Goal: Information Seeking & Learning: Learn about a topic

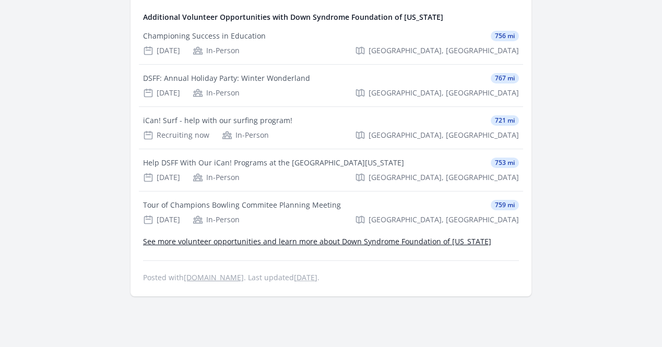
scroll to position [740, 0]
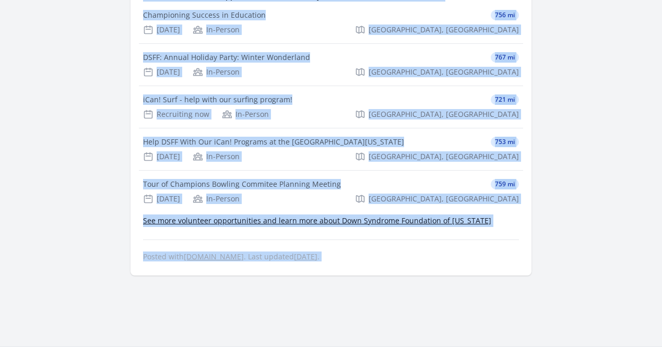
drag, startPoint x: 323, startPoint y: 127, endPoint x: 355, endPoint y: 254, distance: 130.8
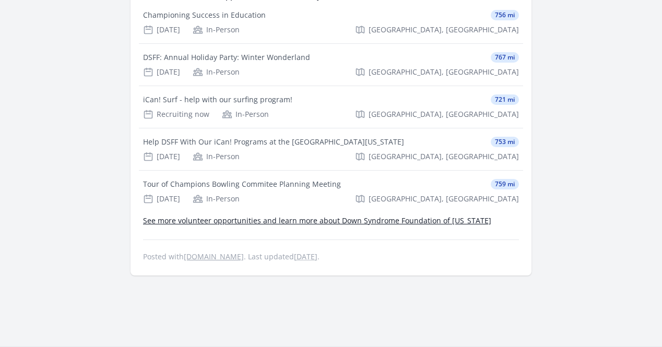
drag, startPoint x: 355, startPoint y: 254, endPoint x: 349, endPoint y: 222, distance: 32.9
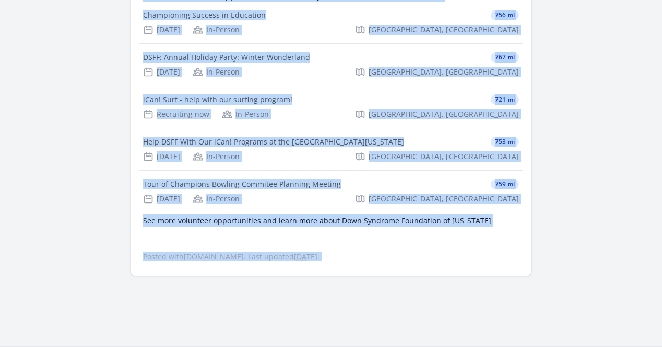
drag, startPoint x: 334, startPoint y: 158, endPoint x: 343, endPoint y: 212, distance: 54.4
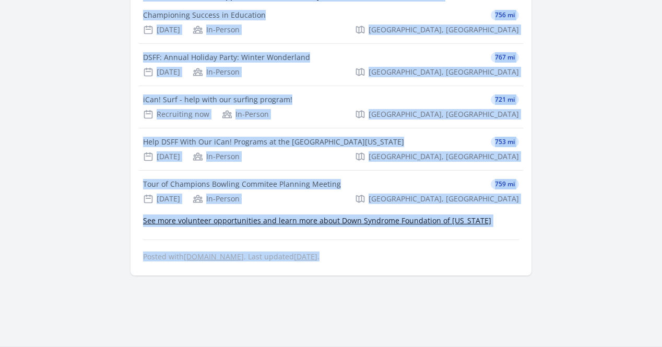
drag, startPoint x: 339, startPoint y: 192, endPoint x: 343, endPoint y: 121, distance: 71.1
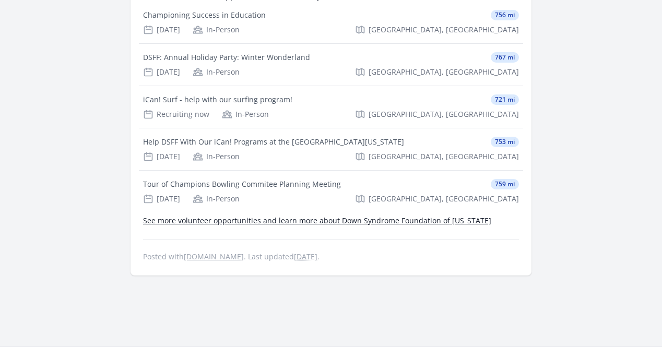
drag, startPoint x: 362, startPoint y: 181, endPoint x: 361, endPoint y: 189, distance: 7.4
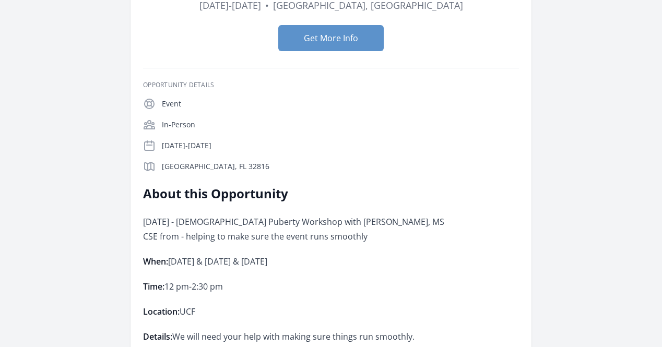
scroll to position [157, 0]
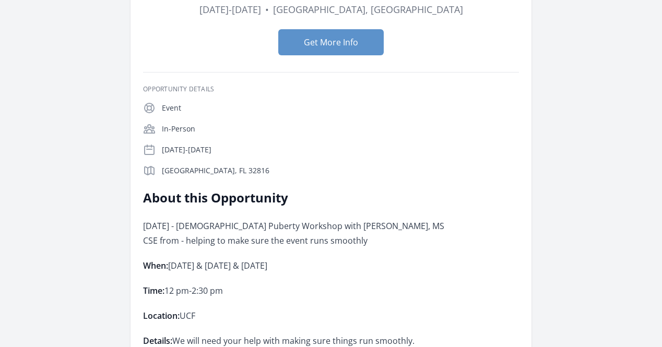
click at [162, 166] on p "[GEOGRAPHIC_DATA], FL 32816" at bounding box center [340, 171] width 357 height 10
click at [143, 165] on icon at bounding box center [149, 171] width 13 height 13
click at [0, 0] on img at bounding box center [0, 0] width 0 height 0
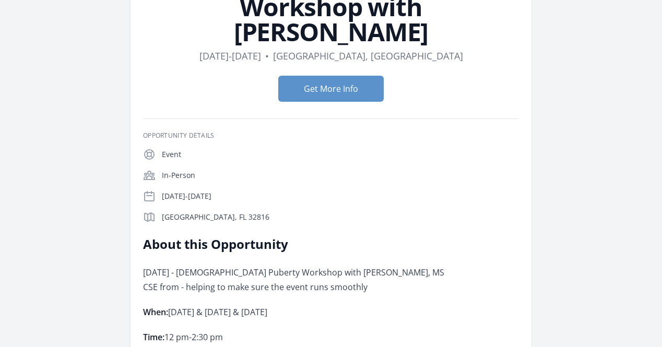
scroll to position [52, 0]
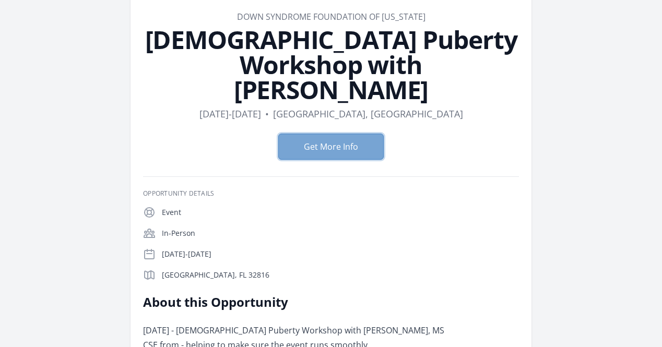
click at [324, 134] on button "Get More Info" at bounding box center [330, 147] width 105 height 26
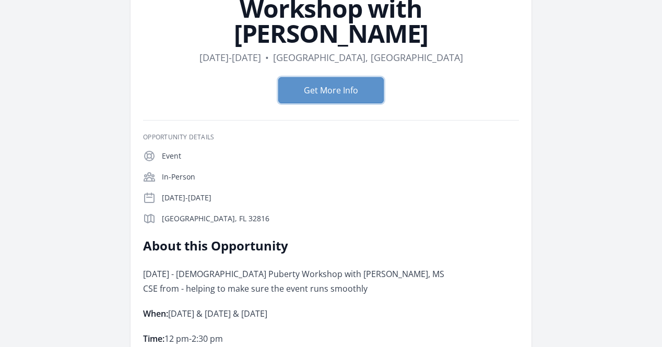
scroll to position [0, 0]
